Goal: Task Accomplishment & Management: Manage account settings

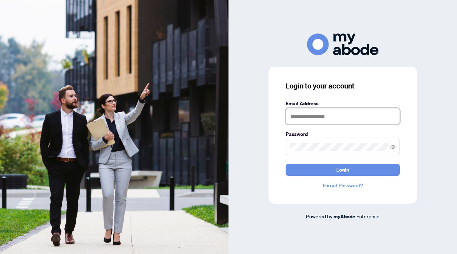
click at [312, 119] on input "text" at bounding box center [343, 116] width 114 height 16
type input "**********"
click at [286, 164] on button "Login" at bounding box center [343, 170] width 114 height 12
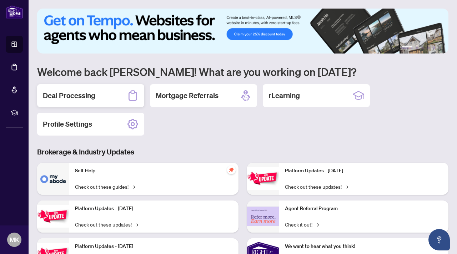
click at [83, 100] on h2 "Deal Processing" at bounding box center [69, 96] width 53 height 10
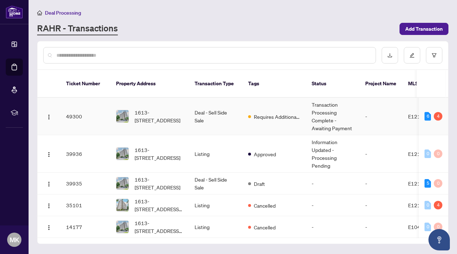
click at [281, 119] on span "Requires Additional Docs" at bounding box center [277, 117] width 46 height 8
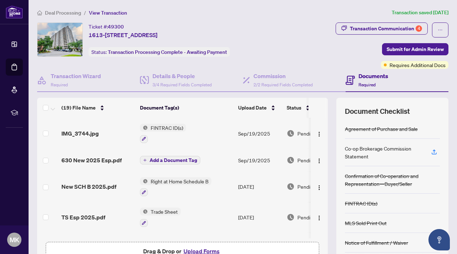
scroll to position [31, 0]
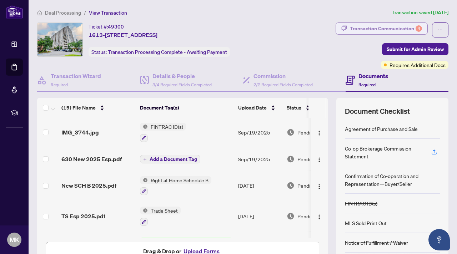
click at [396, 29] on div "Transaction Communication 4" at bounding box center [386, 28] width 72 height 11
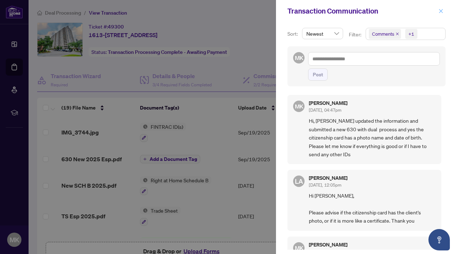
click at [443, 11] on icon "close" at bounding box center [441, 11] width 5 height 5
